Goal: Information Seeking & Learning: Learn about a topic

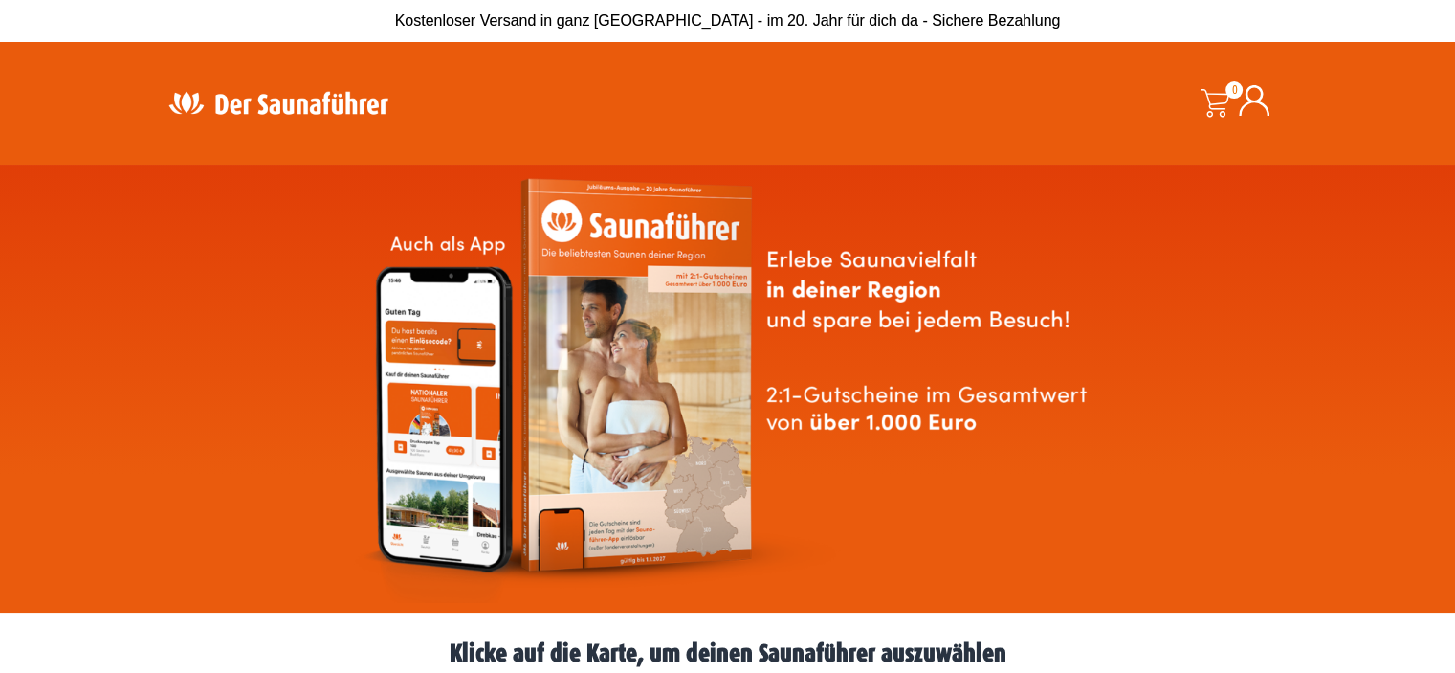
click at [810, 474] on img at bounding box center [728, 388] width 750 height 429
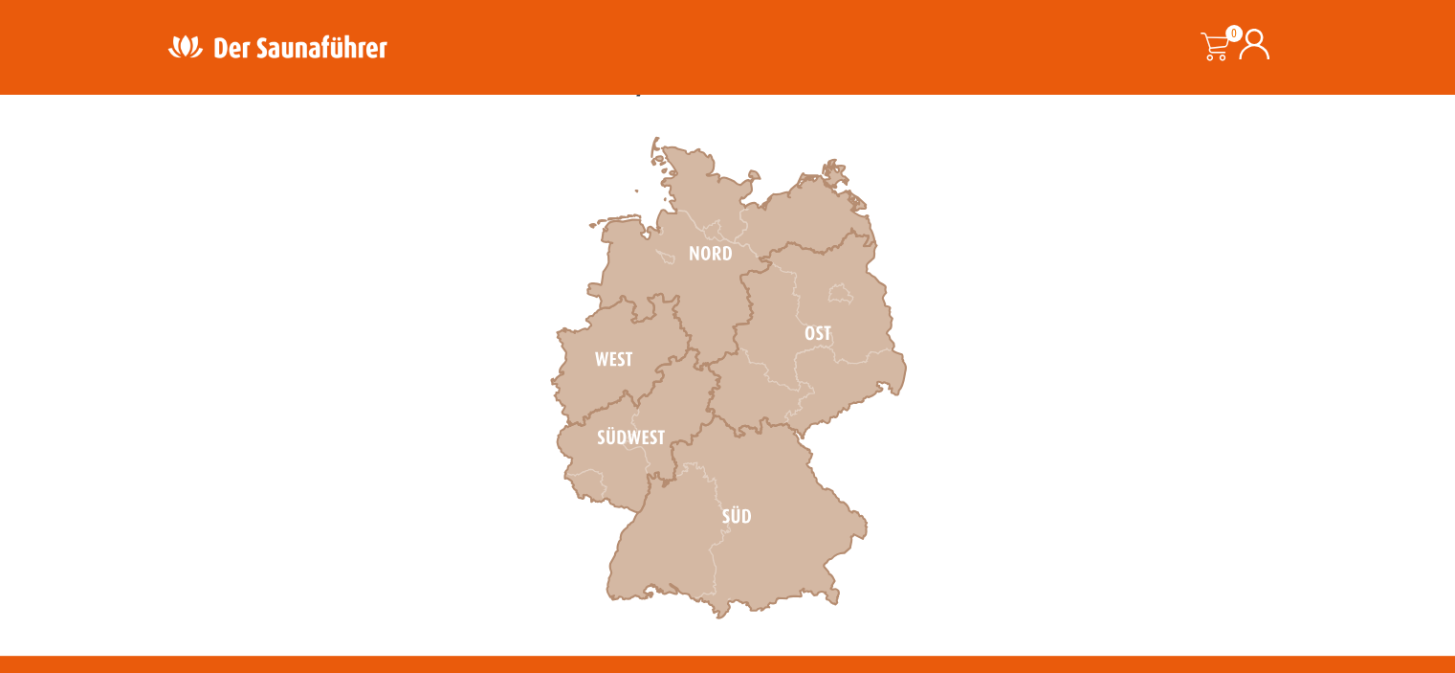
scroll to position [570, 0]
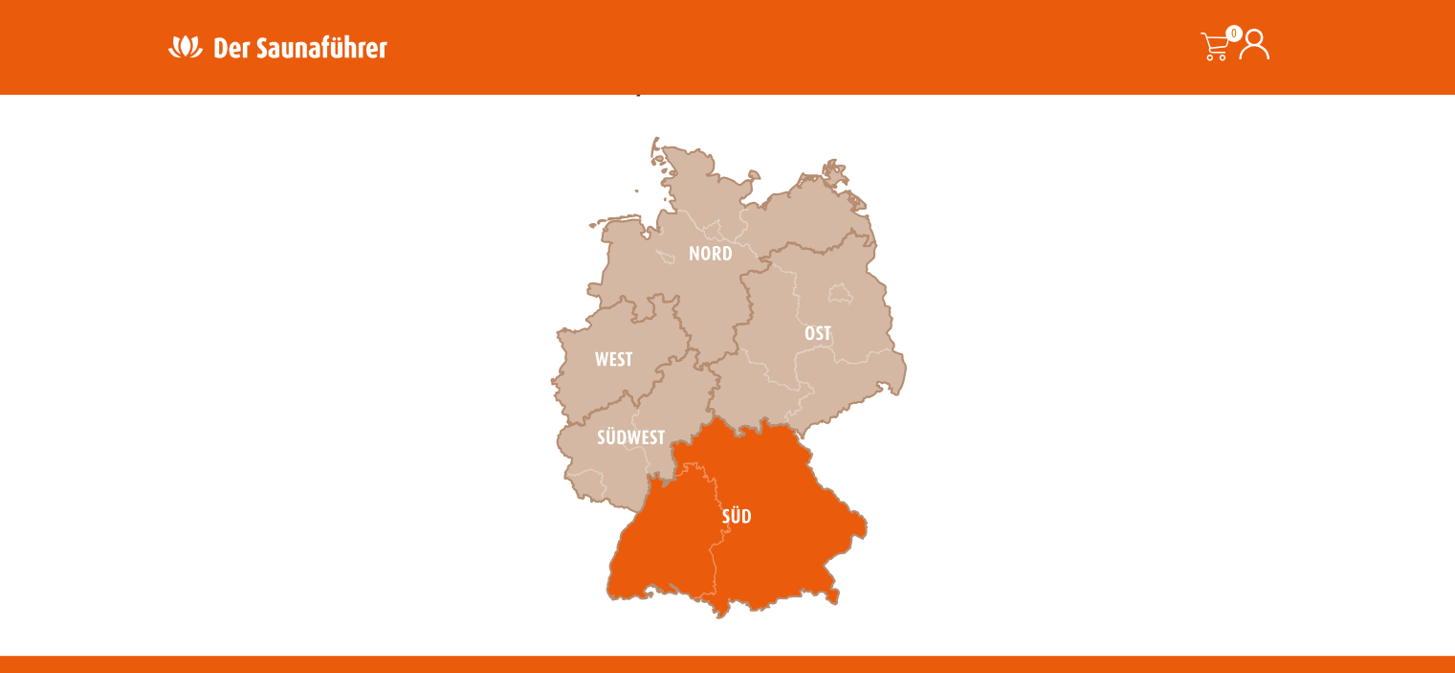
click at [741, 536] on icon at bounding box center [737, 516] width 260 height 203
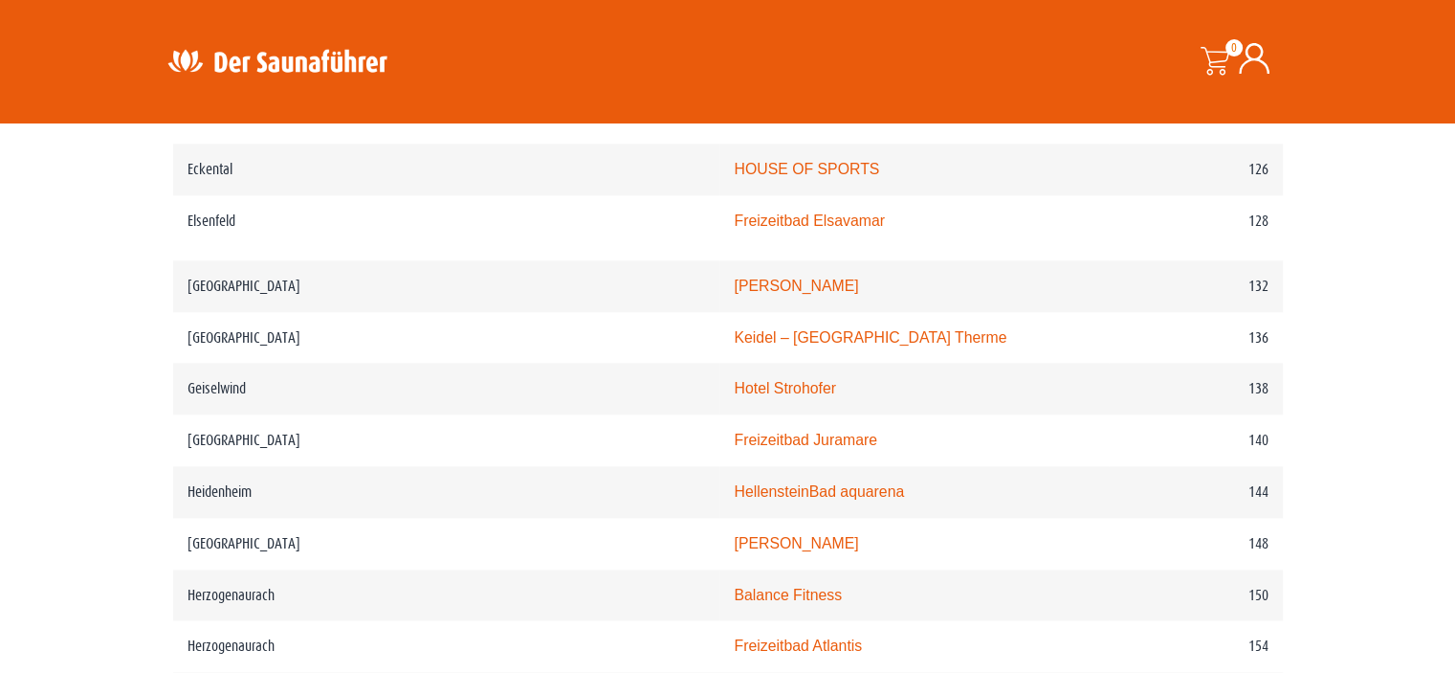
scroll to position [2327, 0]
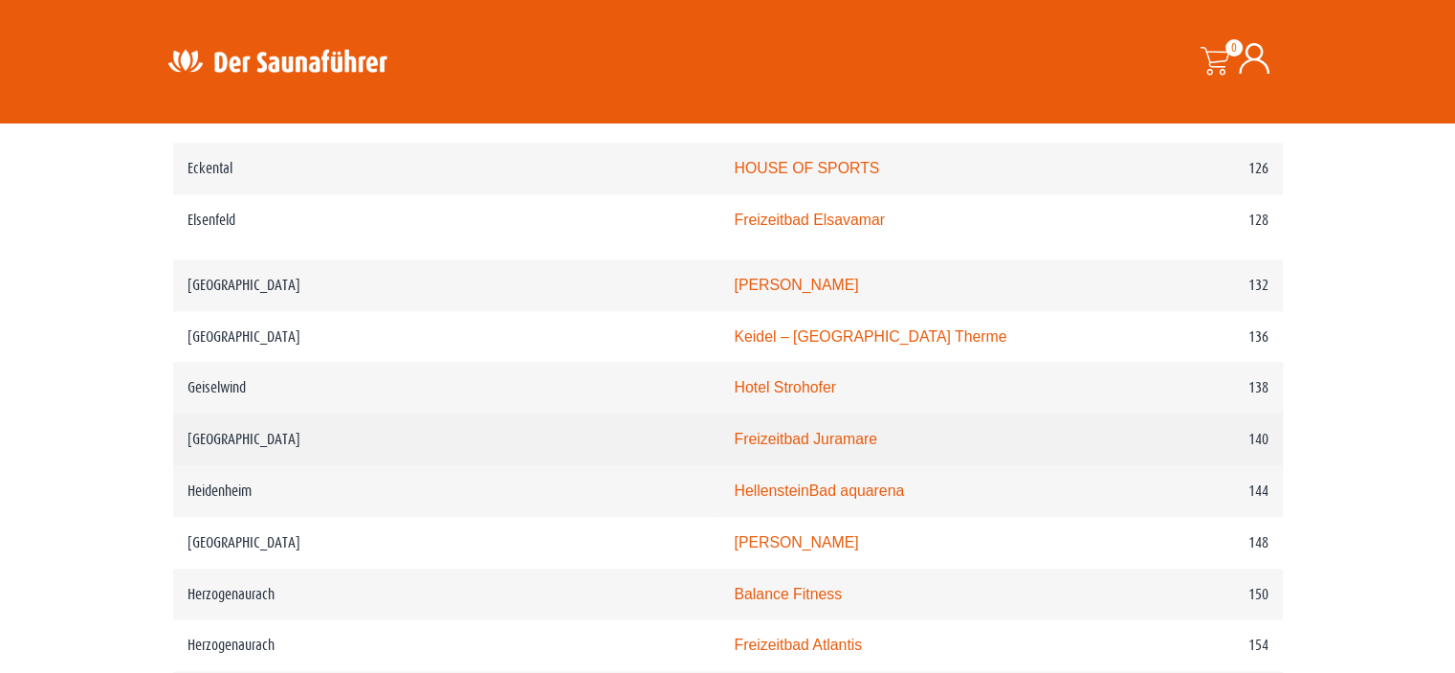
click at [734, 437] on link "Freizeitbad Juramare" at bounding box center [806, 439] width 144 height 16
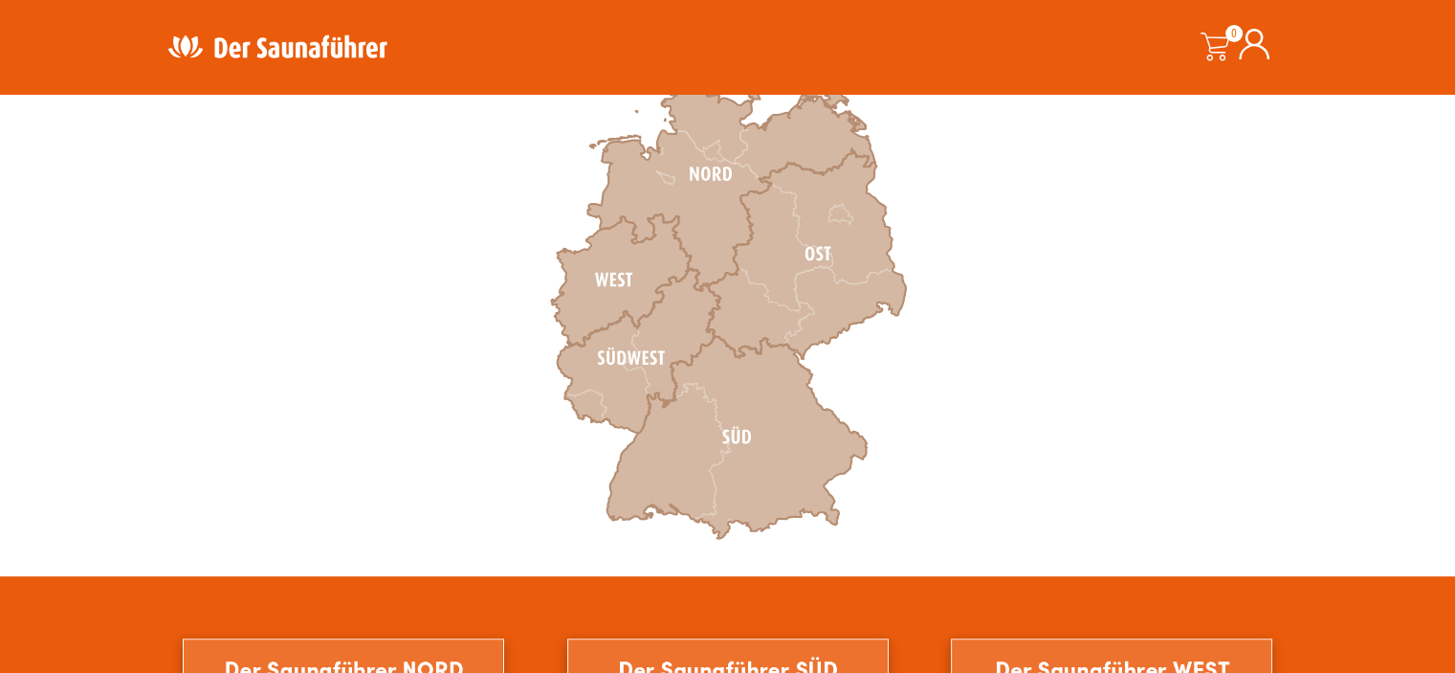
scroll to position [651, 0]
